Goal: Task Accomplishment & Management: Manage account settings

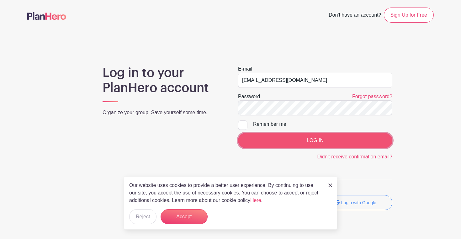
click at [284, 144] on input "LOG IN" at bounding box center [315, 140] width 154 height 15
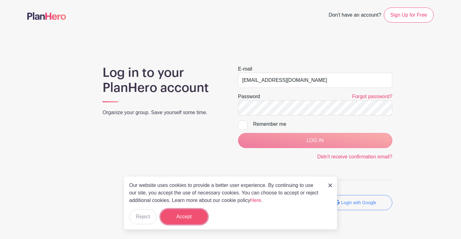
click at [190, 217] on button "Accept" at bounding box center [184, 216] width 47 height 15
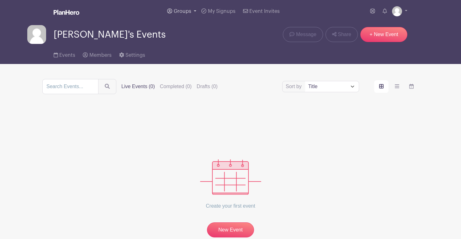
click at [188, 13] on span "Groups" at bounding box center [183, 11] width 18 height 5
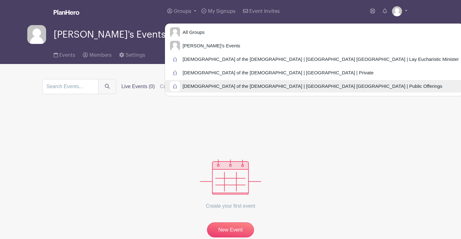
click at [199, 85] on span "Church of the Holy Apostles | Brooklyn NY | Public Offerings" at bounding box center [311, 86] width 262 height 7
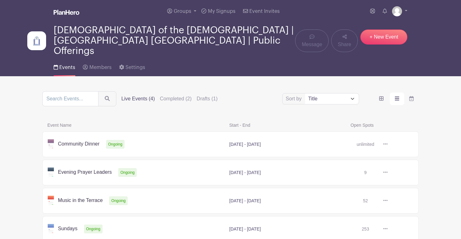
click at [388, 144] on link at bounding box center [388, 144] width 0 height 0
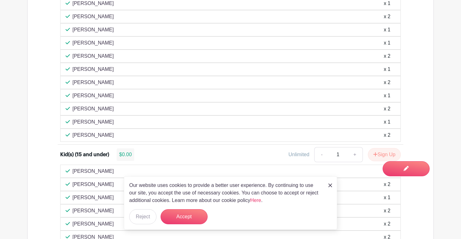
scroll to position [474, 0]
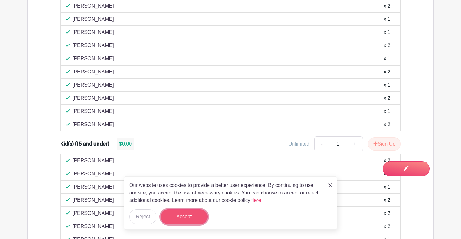
click at [178, 219] on button "Accept" at bounding box center [184, 216] width 47 height 15
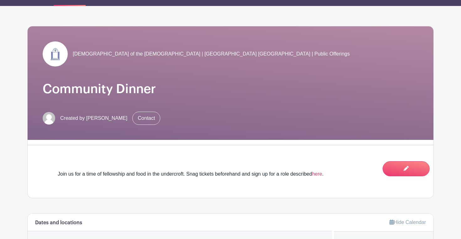
scroll to position [0, 0]
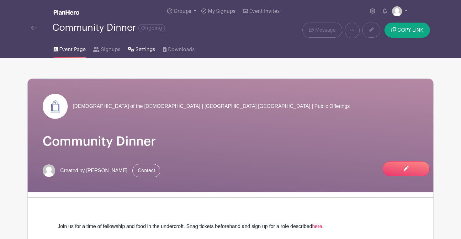
click at [142, 50] on span "Settings" at bounding box center [145, 50] width 20 height 8
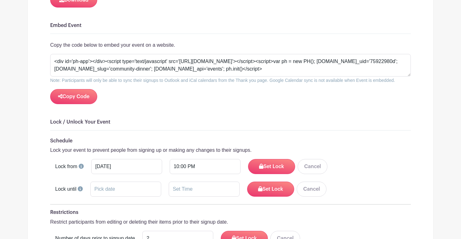
scroll to position [778, 0]
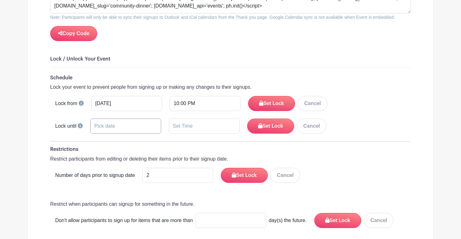
click at [131, 124] on input "text" at bounding box center [125, 126] width 71 height 15
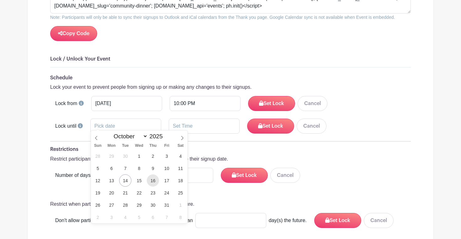
click at [156, 182] on span "16" at bounding box center [153, 180] width 12 height 12
type input "Oct 16 2025"
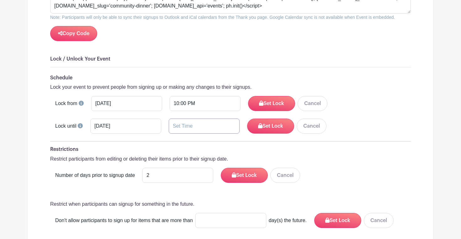
click at [171, 122] on input "text" at bounding box center [204, 126] width 71 height 15
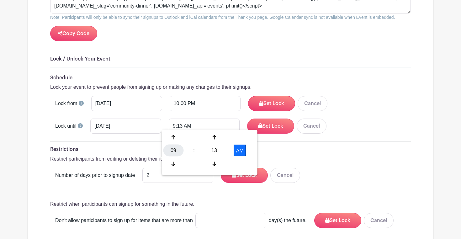
click at [172, 151] on div "09" at bounding box center [173, 151] width 20 height 12
click at [177, 163] on div "08" at bounding box center [173, 164] width 21 height 12
click at [175, 123] on input "8:13 AM" at bounding box center [204, 126] width 71 height 15
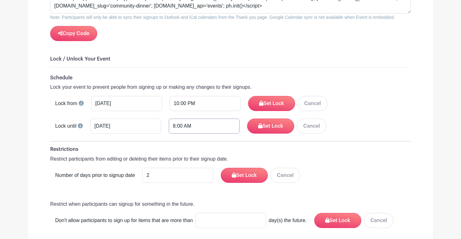
type input "8:00 AM"
click at [335, 146] on h6 "Restrictions" at bounding box center [230, 149] width 361 height 6
click at [257, 101] on button "Set Lock" at bounding box center [271, 103] width 47 height 15
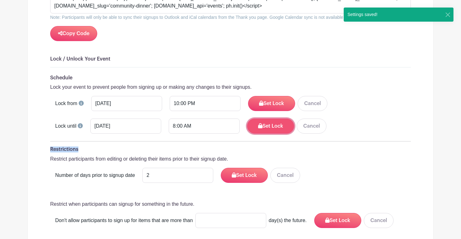
click at [257, 125] on button "Set Lock" at bounding box center [270, 126] width 47 height 15
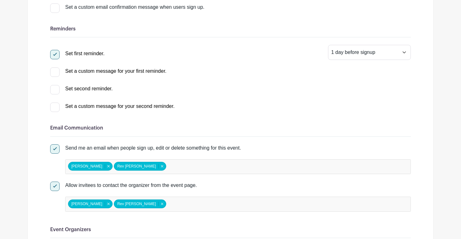
scroll to position [31, 0]
